Goal: Task Accomplishment & Management: Complete application form

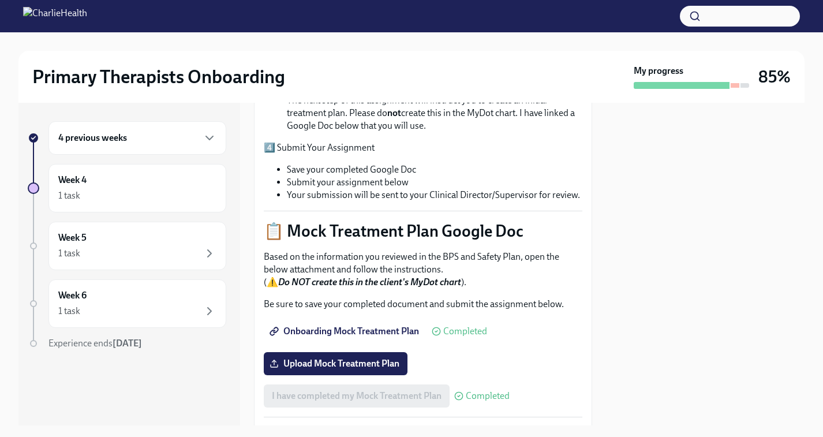
scroll to position [441, 0]
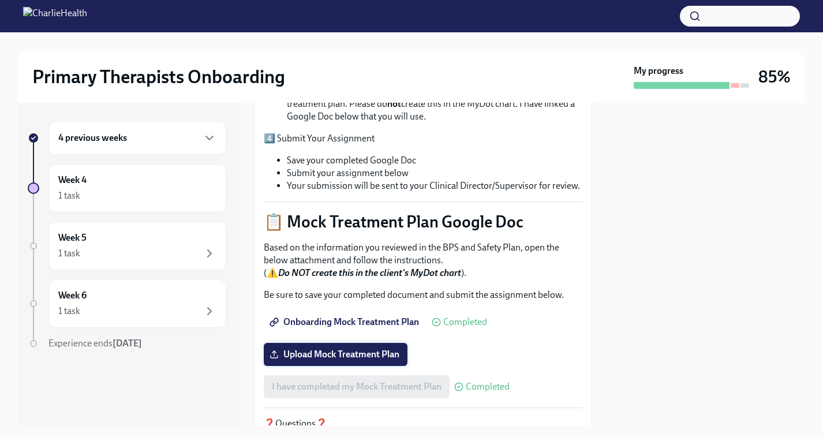
click at [382, 343] on label "Upload Mock Treatment Plan" at bounding box center [336, 354] width 144 height 23
click at [0, 0] on input "Upload Mock Treatment Plan" at bounding box center [0, 0] width 0 height 0
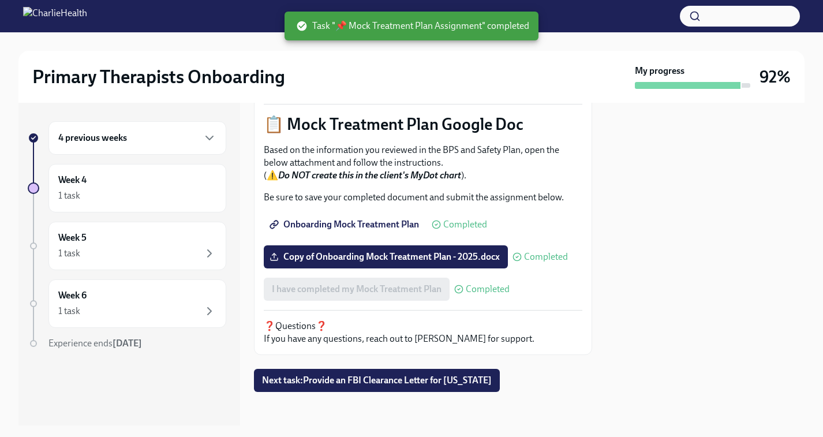
scroll to position [542, 0]
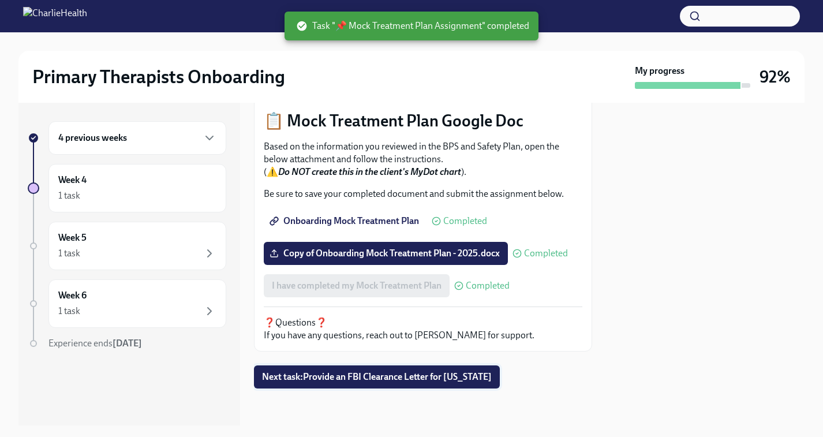
click at [323, 382] on span "Next task : Provide an FBI Clearance Letter for [US_STATE]" at bounding box center [377, 377] width 230 height 12
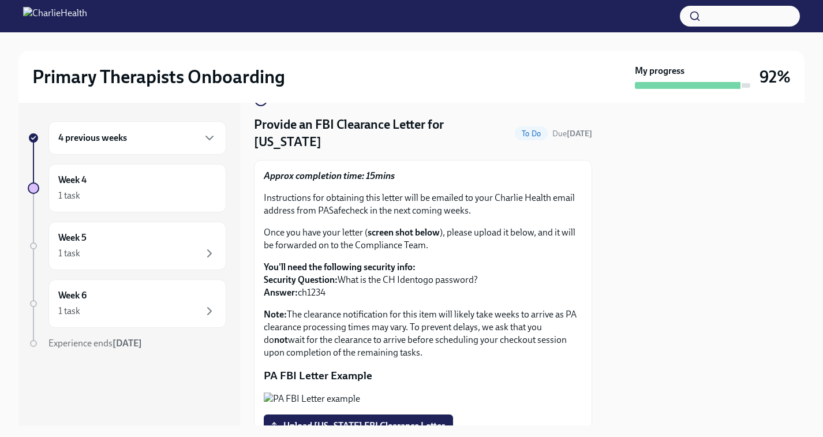
scroll to position [32, 0]
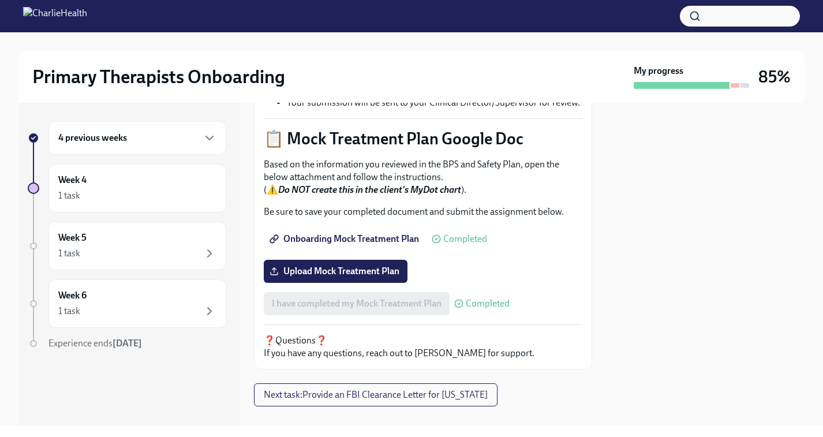
scroll to position [542, 0]
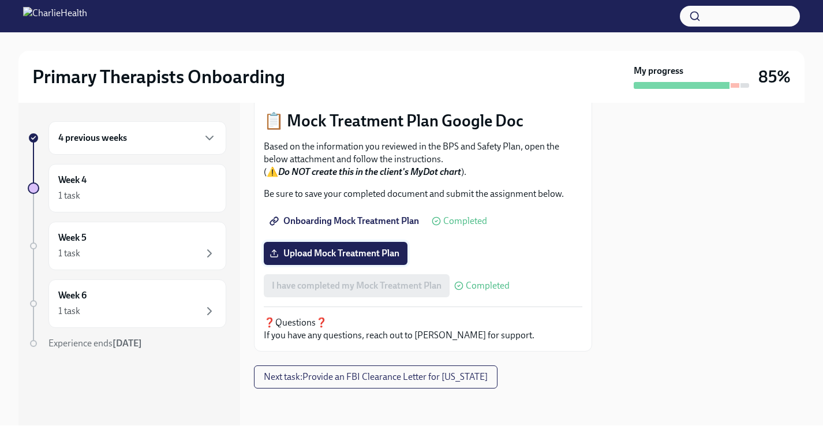
click at [370, 253] on span "Upload Mock Treatment Plan" at bounding box center [335, 253] width 127 height 12
click at [0, 0] on input "Upload Mock Treatment Plan" at bounding box center [0, 0] width 0 height 0
